Goal: Transaction & Acquisition: Purchase product/service

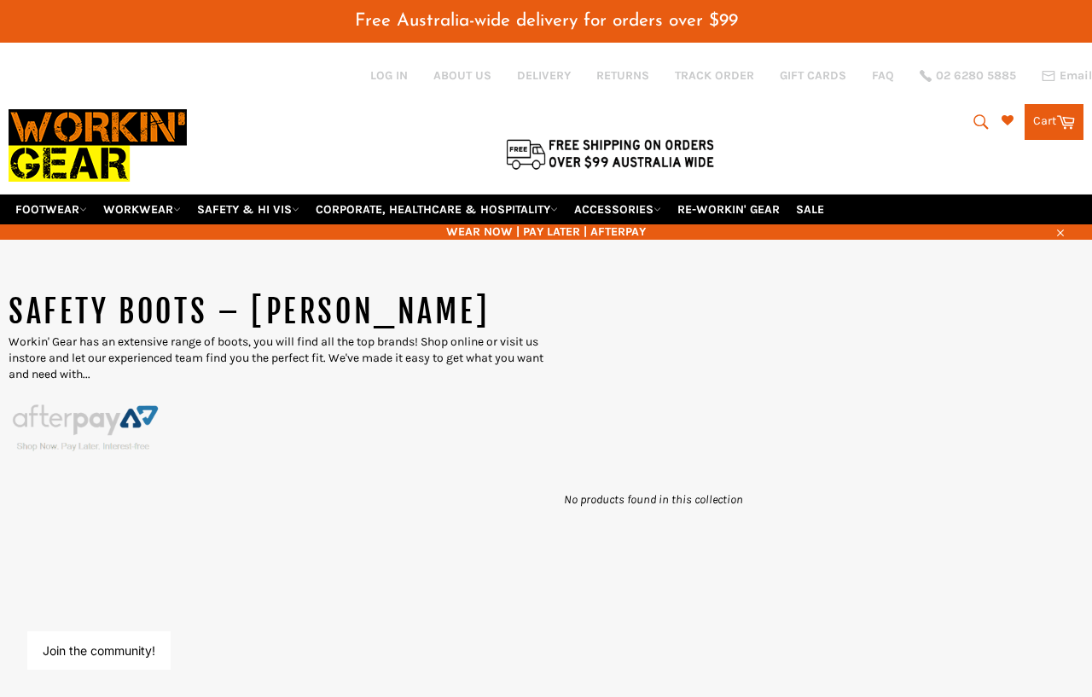
click at [67, 195] on link "FOOTWEAR" at bounding box center [51, 210] width 85 height 30
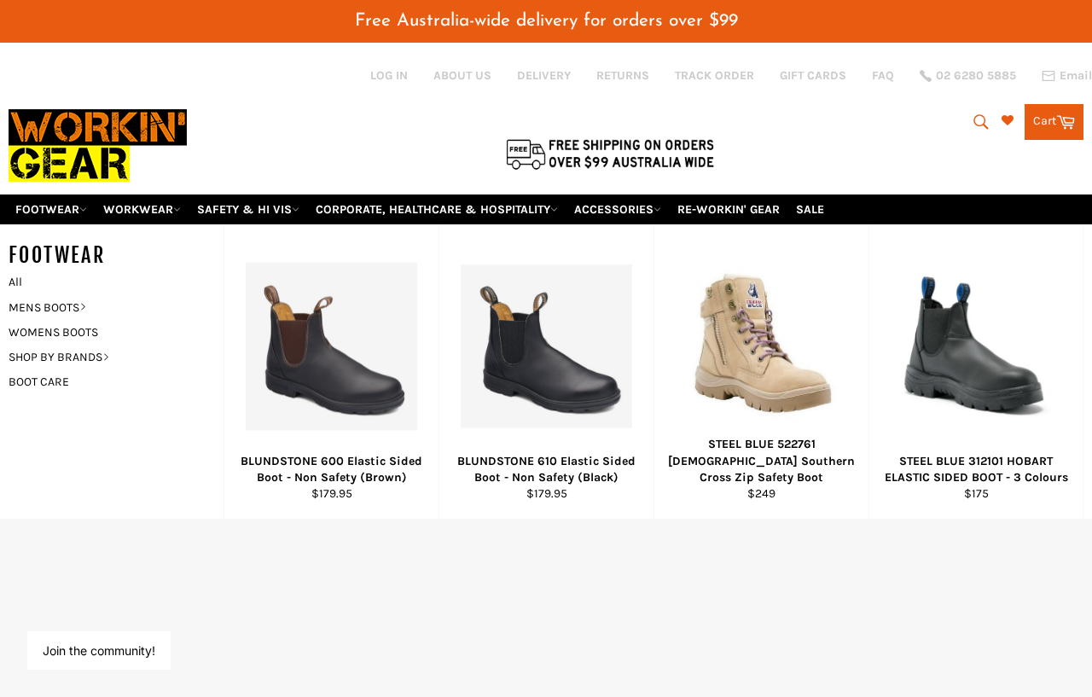
click at [102, 345] on link "SHOP BY BRANDS" at bounding box center [103, 357] width 206 height 25
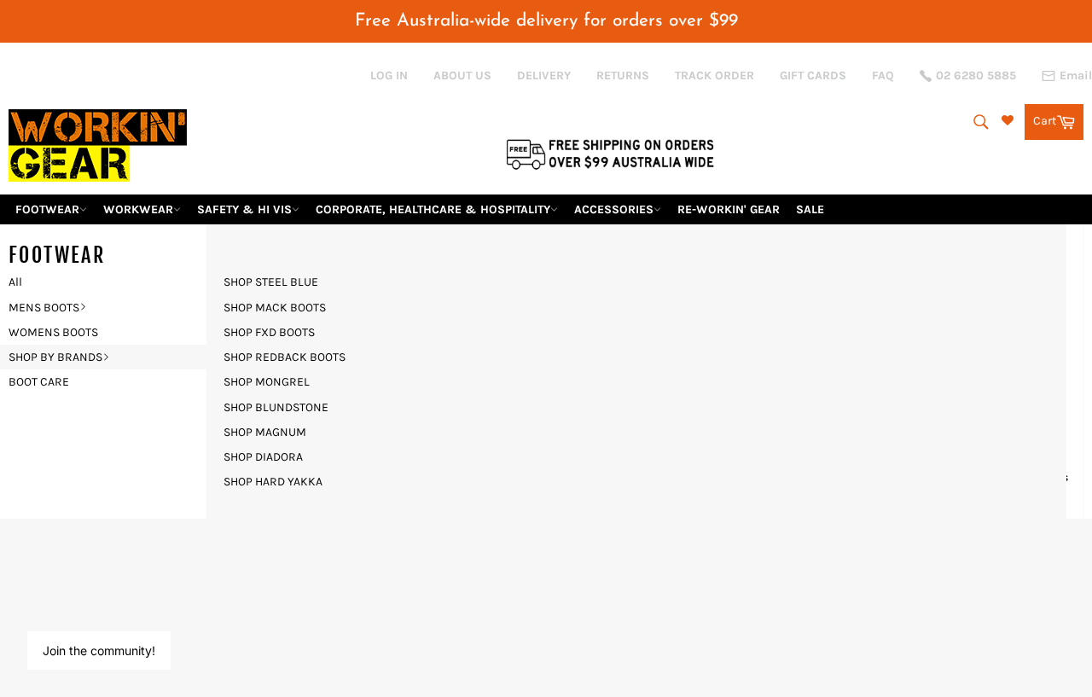
click at [298, 369] on link "SHOP MONGREL" at bounding box center [266, 381] width 103 height 25
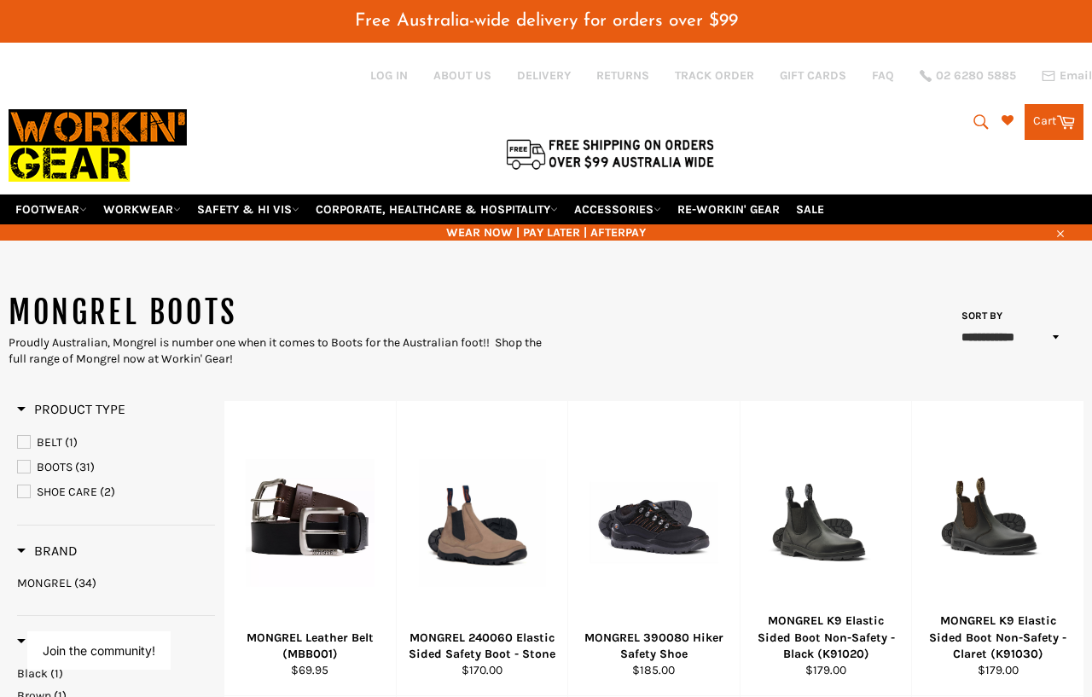
click at [64, 195] on link "FOOTWEAR" at bounding box center [51, 210] width 85 height 30
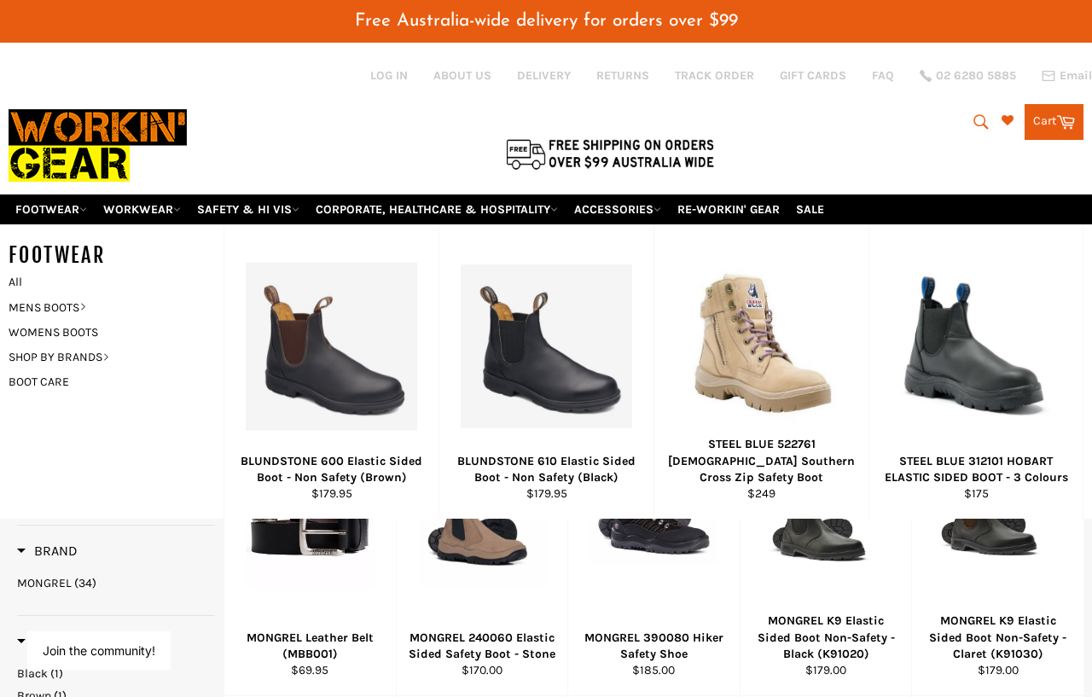
click at [110, 353] on icon at bounding box center [106, 357] width 8 height 8
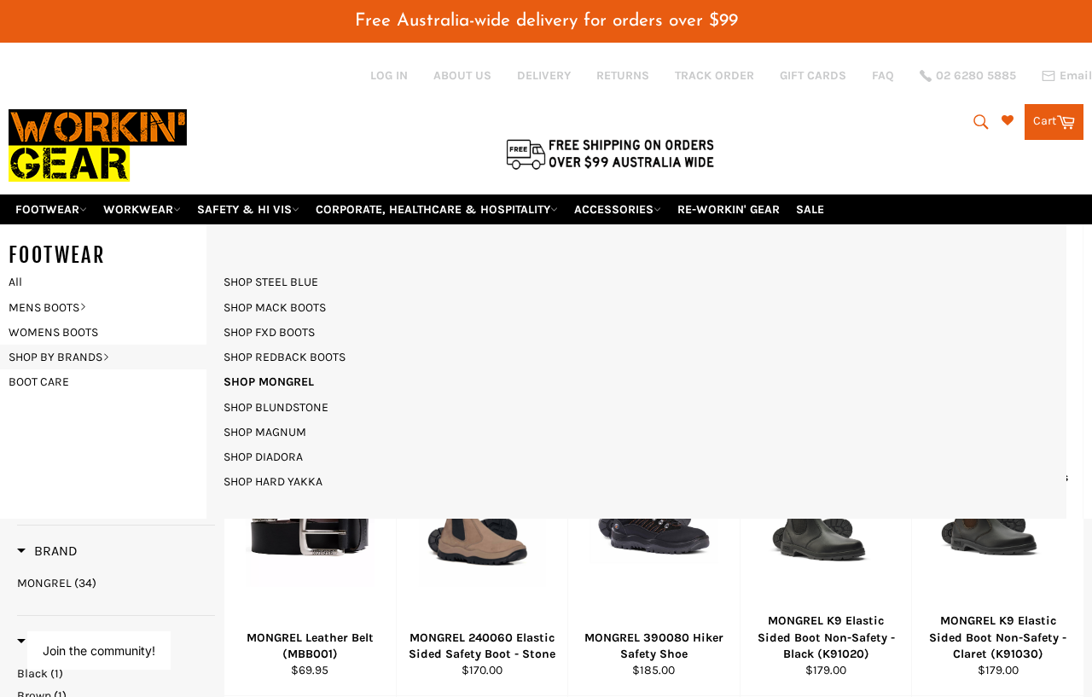
click at [323, 345] on link "SHOP REDBACK BOOTS" at bounding box center [284, 357] width 139 height 25
